Goal: Information Seeking & Learning: Learn about a topic

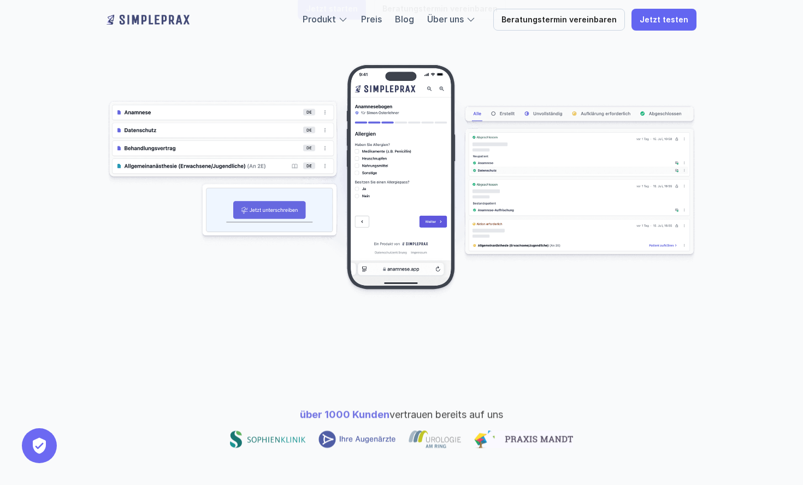
scroll to position [282, 0]
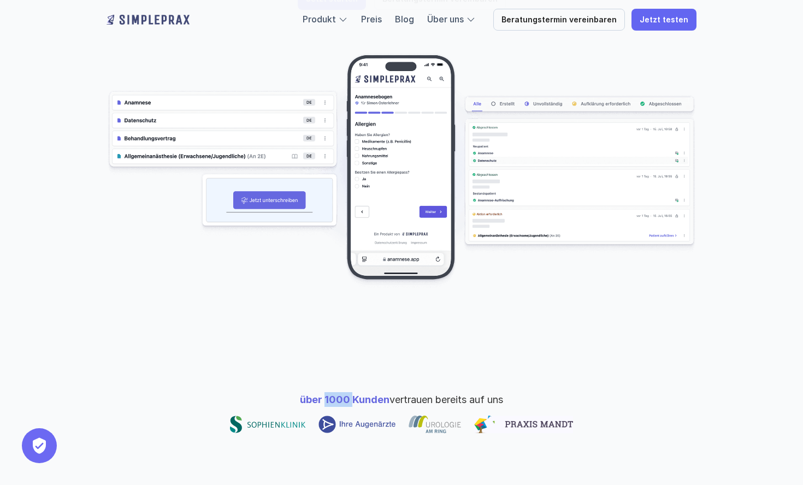
drag, startPoint x: 347, startPoint y: 360, endPoint x: 322, endPoint y: 362, distance: 25.2
click at [322, 394] on span "über 1000 Kunden" at bounding box center [345, 399] width 90 height 11
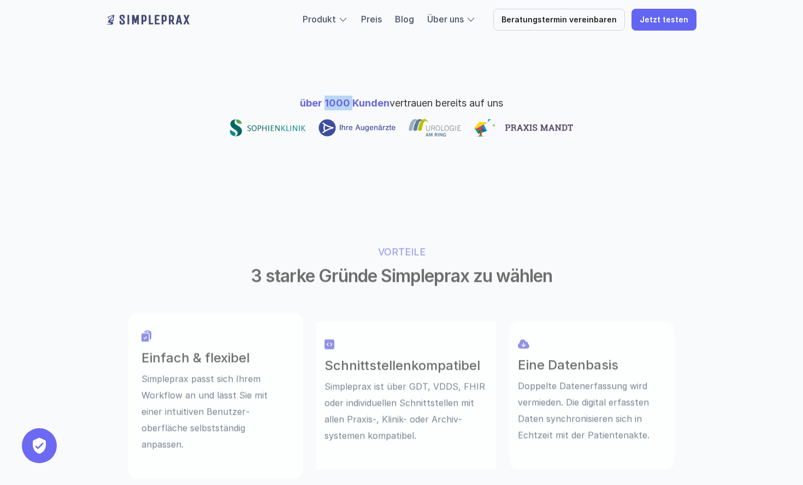
scroll to position [620, 0]
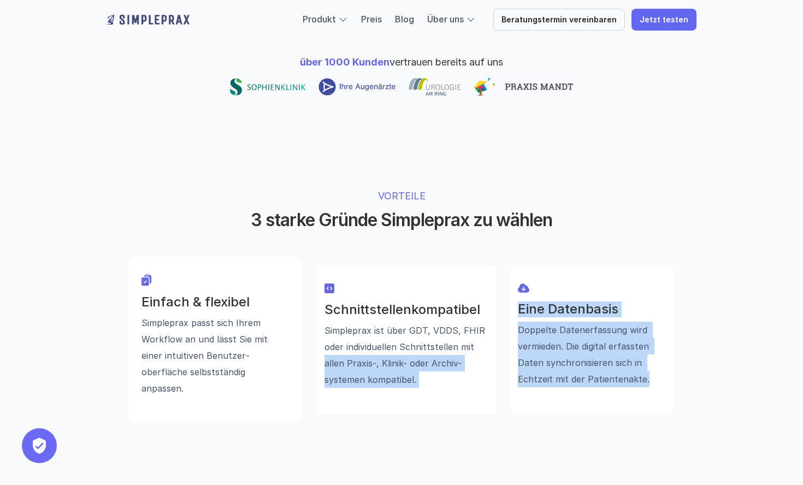
drag, startPoint x: 648, startPoint y: 329, endPoint x: 309, endPoint y: 308, distance: 338.9
click at [309, 308] on div "Einfach & flexibel Simpleprax passt sich Ihrem Workflow an und lässt Sie mit ei…" at bounding box center [401, 340] width 546 height 166
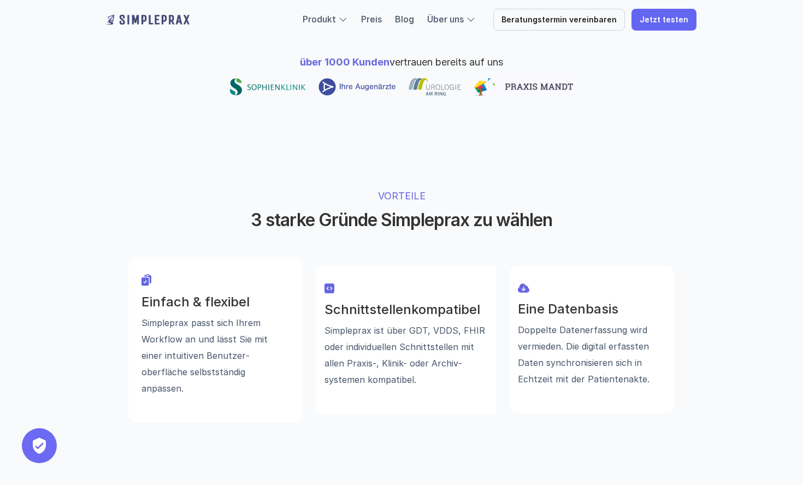
click at [313, 308] on div "Einfach & flexibel Simpleprax passt sich Ihrem Workflow an und lässt Sie mit ei…" at bounding box center [401, 340] width 546 height 166
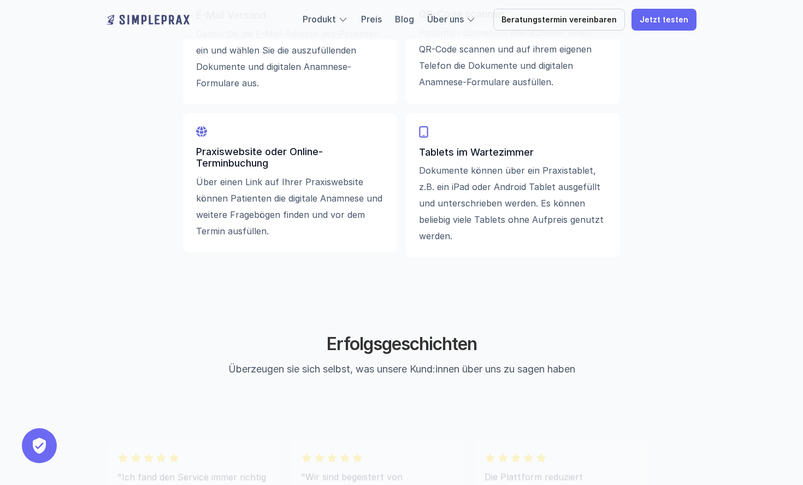
scroll to position [2738, 0]
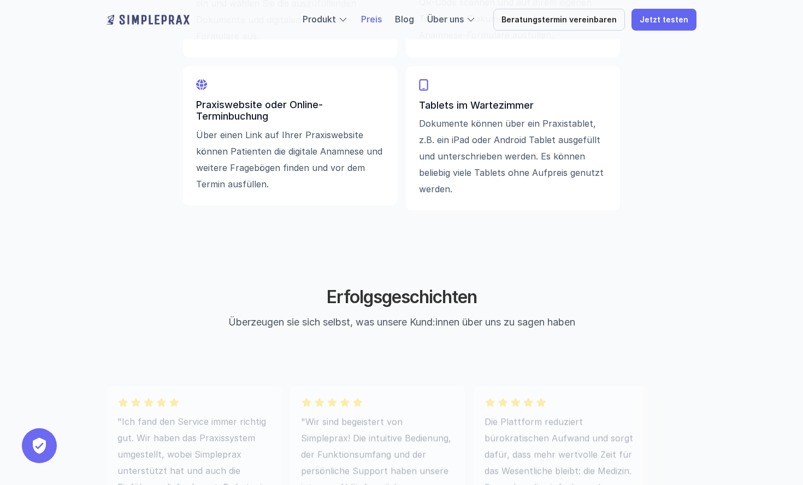
click at [382, 15] on link "Preis" at bounding box center [371, 19] width 21 height 11
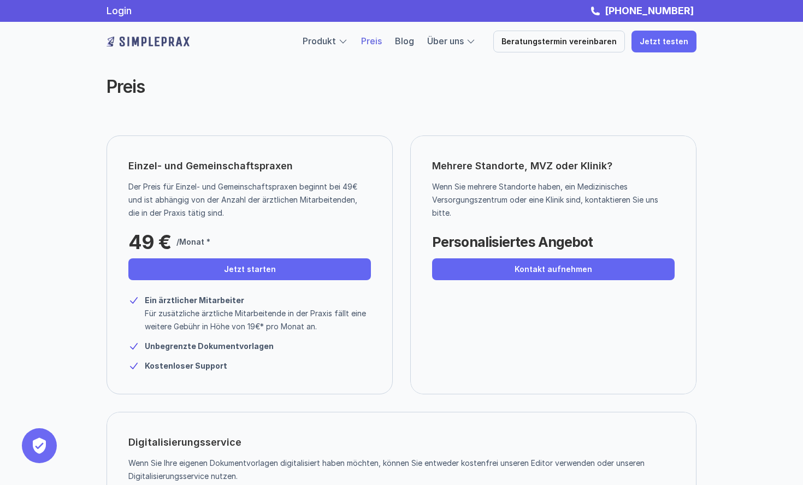
click at [157, 41] on img at bounding box center [148, 41] width 83 height 17
